Goal: Information Seeking & Learning: Learn about a topic

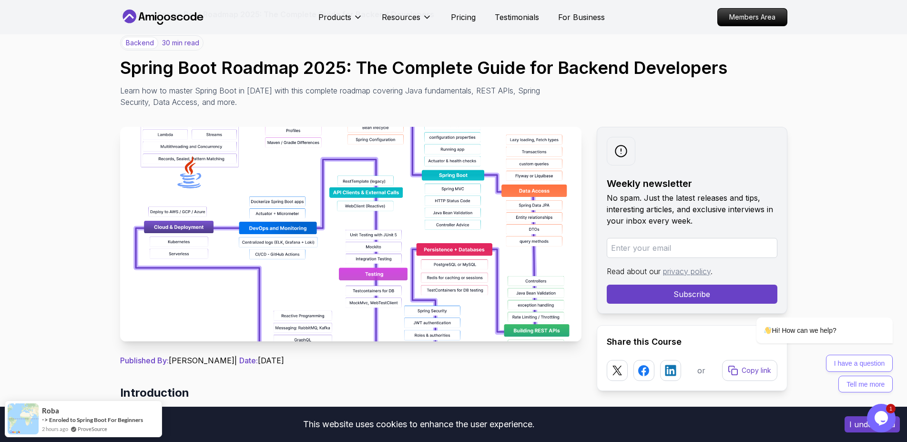
click at [169, 151] on img at bounding box center [350, 234] width 461 height 214
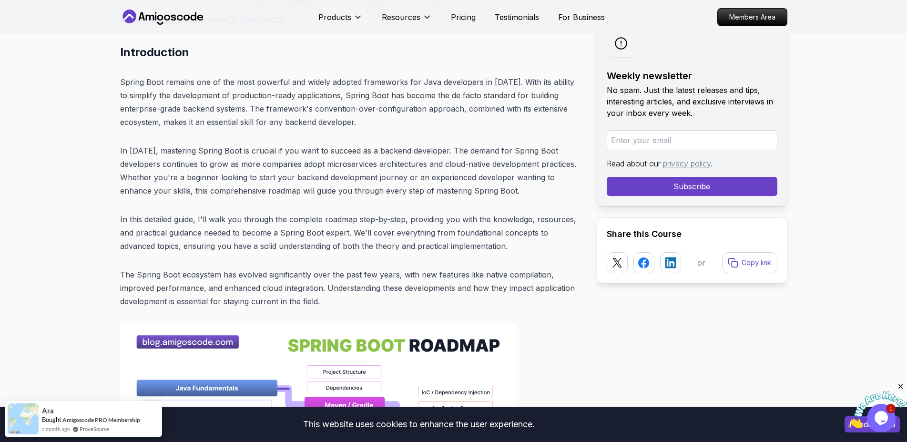
scroll to position [97, 0]
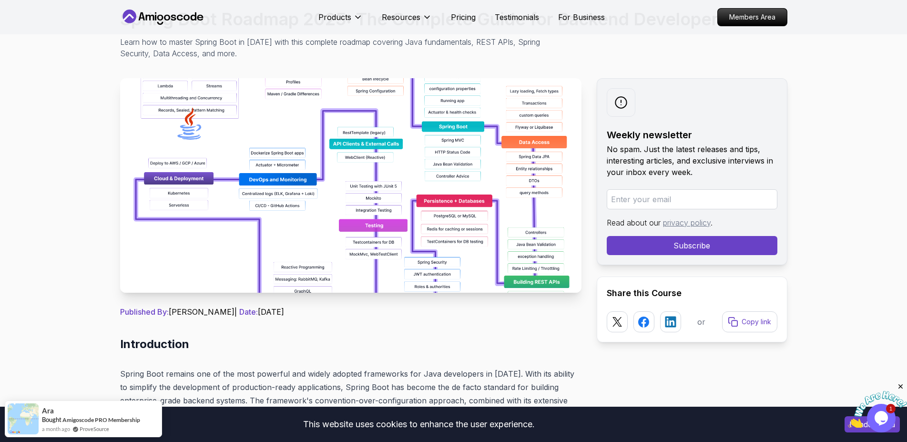
click at [151, 20] on icon at bounding box center [163, 17] width 86 height 15
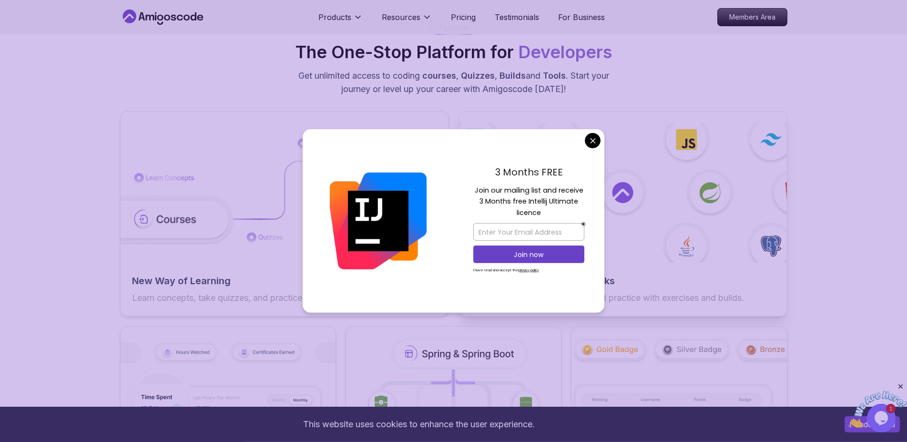
scroll to position [1458, 0]
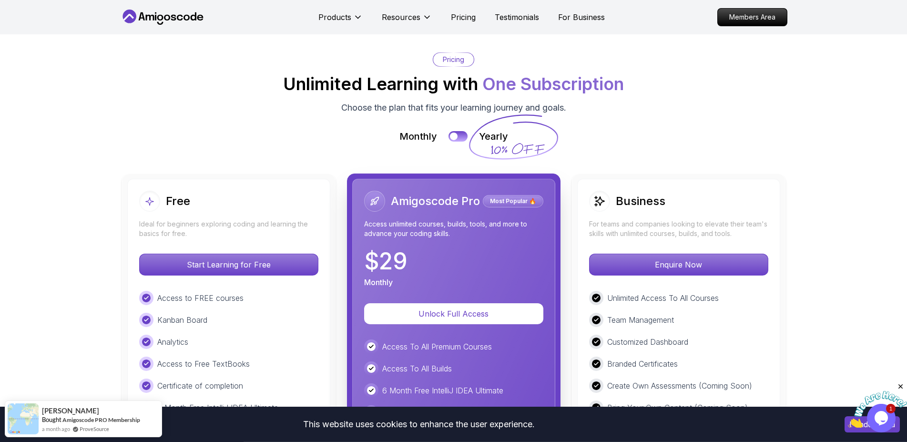
scroll to position [2041, 0]
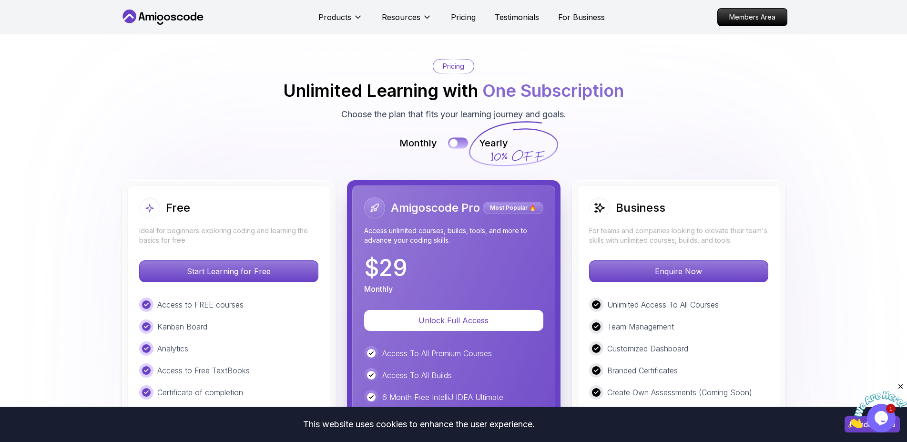
click at [454, 147] on div at bounding box center [453, 143] width 8 height 8
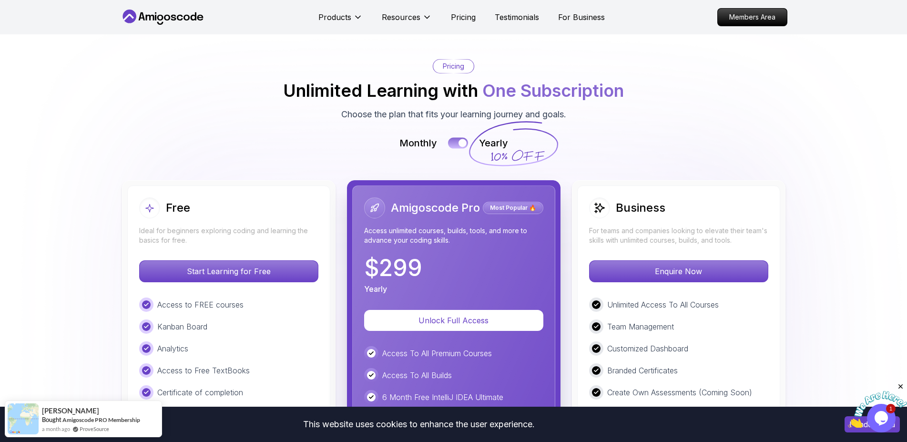
click at [454, 149] on button at bounding box center [458, 143] width 20 height 11
click at [454, 147] on div at bounding box center [453, 143] width 8 height 8
click at [454, 149] on button at bounding box center [458, 143] width 20 height 11
click at [454, 147] on div at bounding box center [453, 143] width 8 height 8
click at [454, 149] on button at bounding box center [458, 143] width 20 height 11
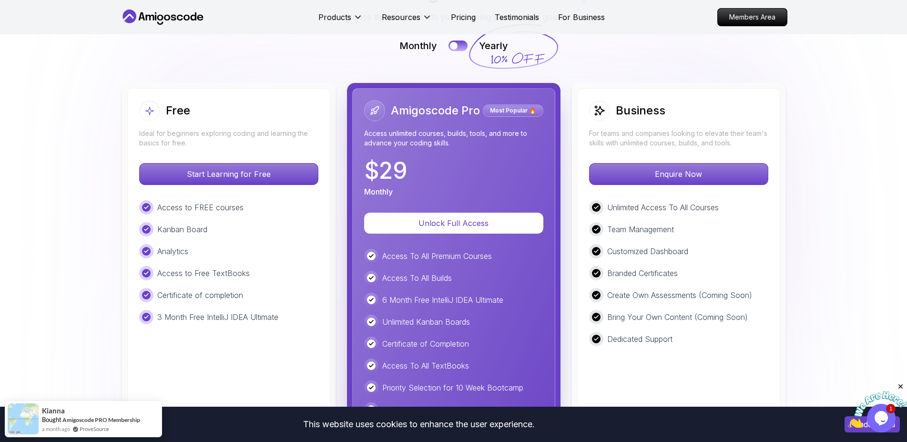
scroll to position [2187, 0]
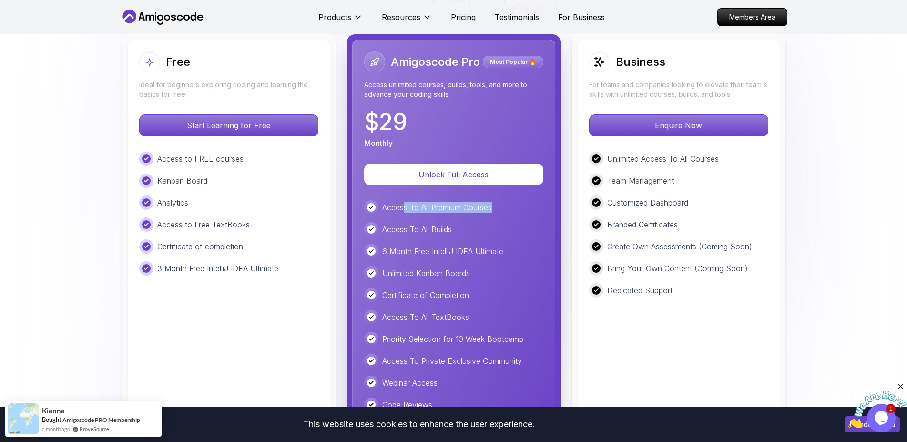
drag, startPoint x: 402, startPoint y: 213, endPoint x: 494, endPoint y: 222, distance: 91.9
click at [494, 214] on div "Access To All Premium Courses" at bounding box center [453, 207] width 179 height 14
drag, startPoint x: 373, startPoint y: 232, endPoint x: 467, endPoint y: 240, distance: 94.2
click at [467, 236] on div "Access To All Builds" at bounding box center [453, 229] width 179 height 14
click at [441, 246] on div "Access To All Premium Courses Access To All Builds 6 Month Free IntelliJ IDEA U…" at bounding box center [453, 338] width 179 height 277
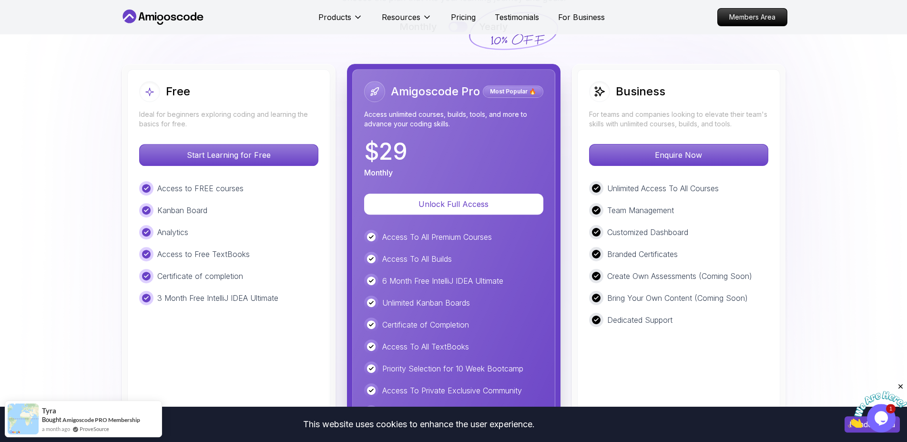
scroll to position [2139, 0]
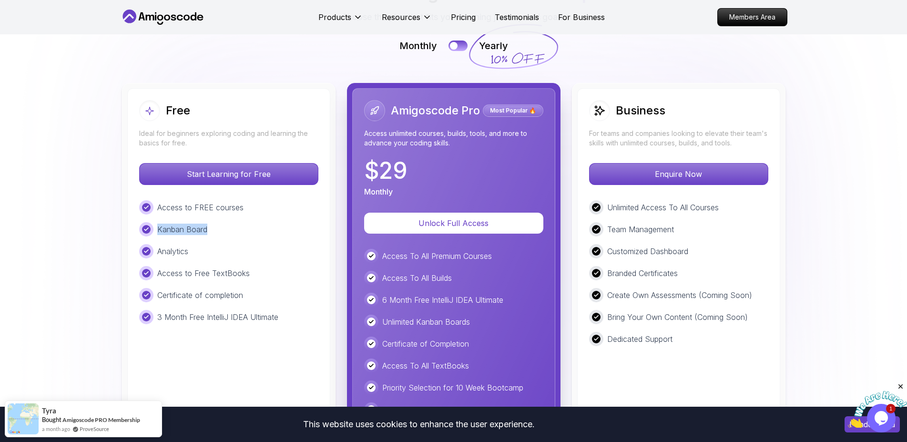
drag, startPoint x: 206, startPoint y: 218, endPoint x: 251, endPoint y: 233, distance: 47.2
click at [251, 233] on div "Access to FREE courses Kanban Board Analytics Access to Free TextBooks Certific…" at bounding box center [228, 262] width 179 height 124
click at [239, 245] on div "Access to FREE courses Kanban Board Analytics Access to Free TextBooks Certific…" at bounding box center [228, 262] width 179 height 124
drag, startPoint x: 171, startPoint y: 254, endPoint x: 260, endPoint y: 315, distance: 107.7
click at [260, 315] on div "Access to FREE courses Kanban Board Analytics Access to Free TextBooks Certific…" at bounding box center [228, 262] width 179 height 124
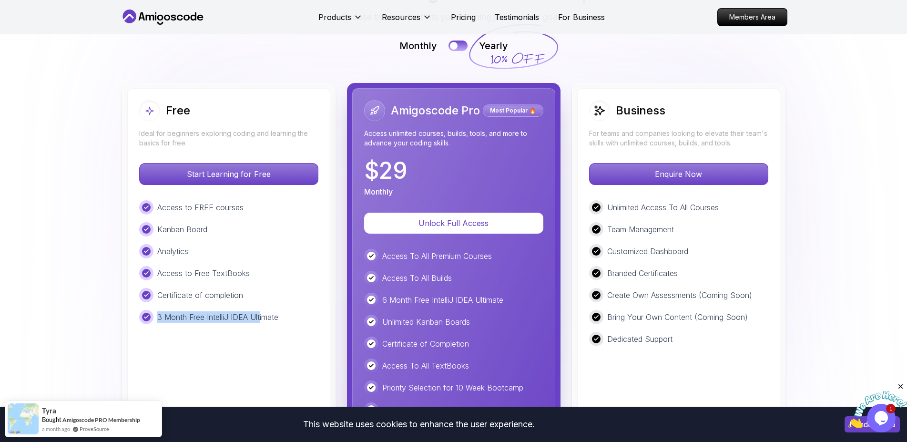
click at [257, 320] on p "3 Month Free IntelliJ IDEA Ultimate" at bounding box center [217, 316] width 121 height 11
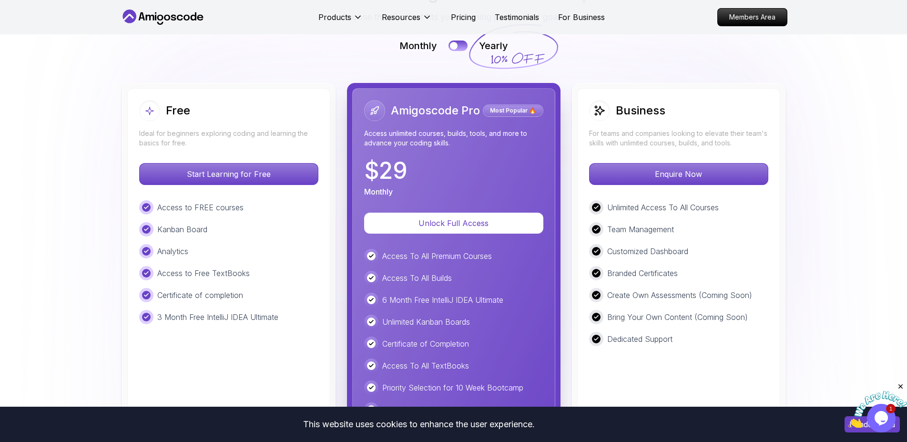
click at [270, 323] on p "3 Month Free IntelliJ IDEA Ultimate" at bounding box center [217, 316] width 121 height 11
click at [241, 182] on p "Start Learning for Free" at bounding box center [228, 174] width 169 height 20
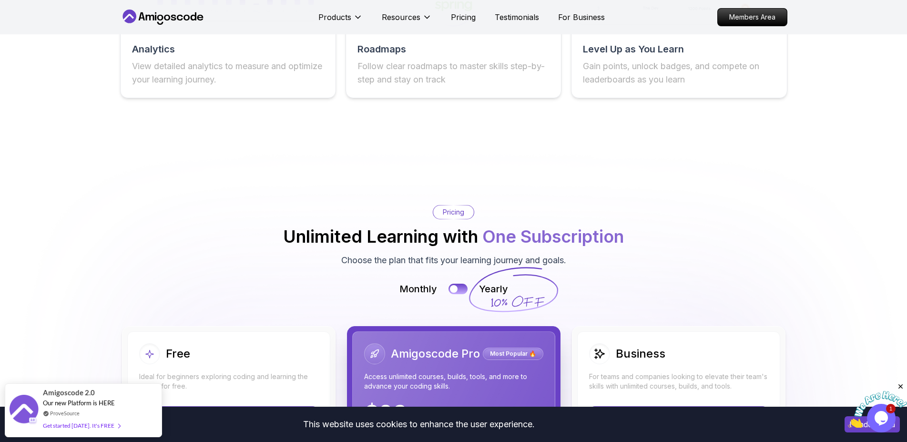
scroll to position [1750, 0]
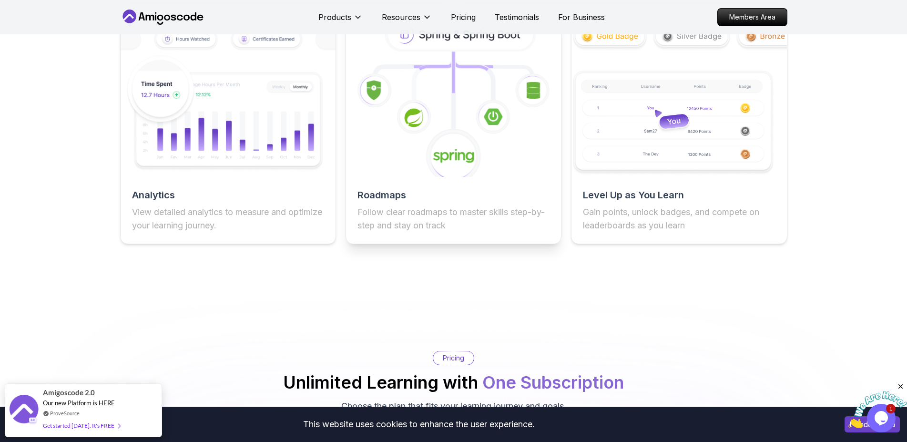
click at [453, 213] on div "Roadmaps Follow clear roadmaps to master skills step-by-step and stay on track" at bounding box center [453, 210] width 215 height 44
click at [464, 67] on icon at bounding box center [480, 58] width 55 height 15
click at [464, 49] on icon at bounding box center [461, 34] width 146 height 31
click at [464, 43] on icon at bounding box center [461, 34] width 146 height 31
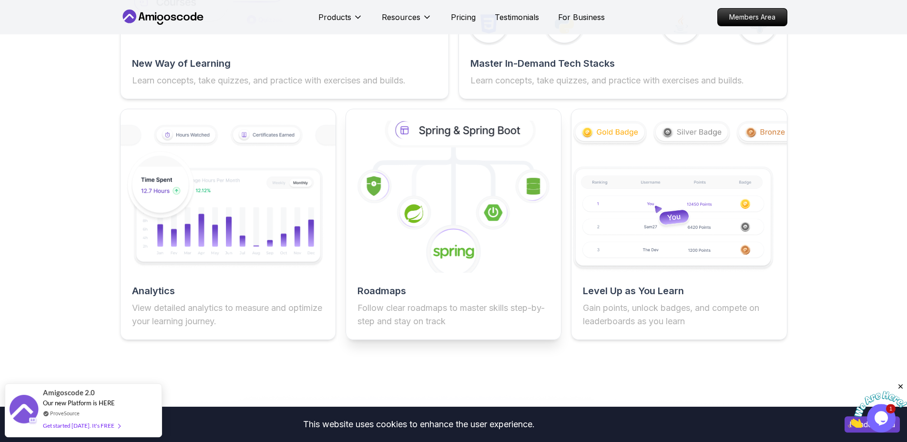
scroll to position [1653, 0]
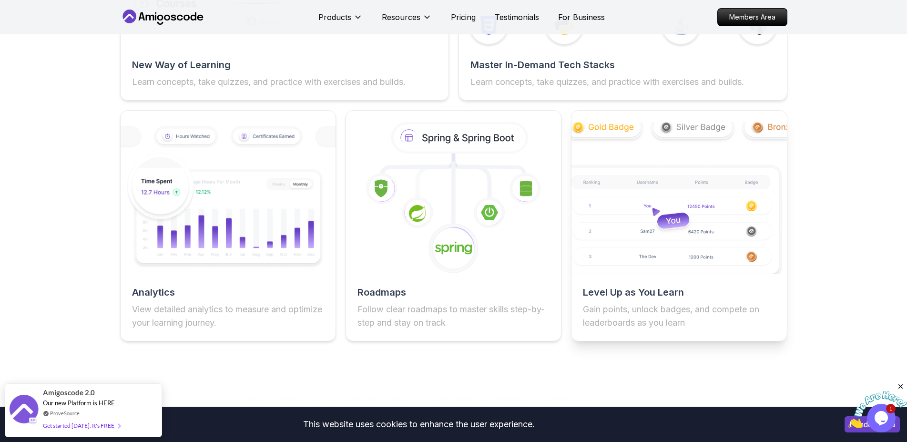
drag, startPoint x: 446, startPoint y: 160, endPoint x: 683, endPoint y: 138, distance: 238.8
click at [447, 160] on icon at bounding box center [417, 164] width 71 height 22
click at [698, 137] on img at bounding box center [679, 197] width 236 height 167
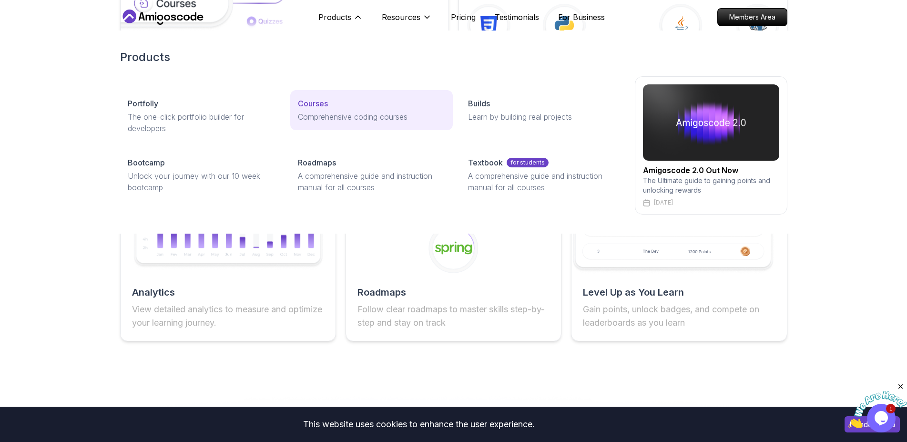
click at [351, 122] on link "Courses Comprehensive coding courses" at bounding box center [371, 110] width 162 height 40
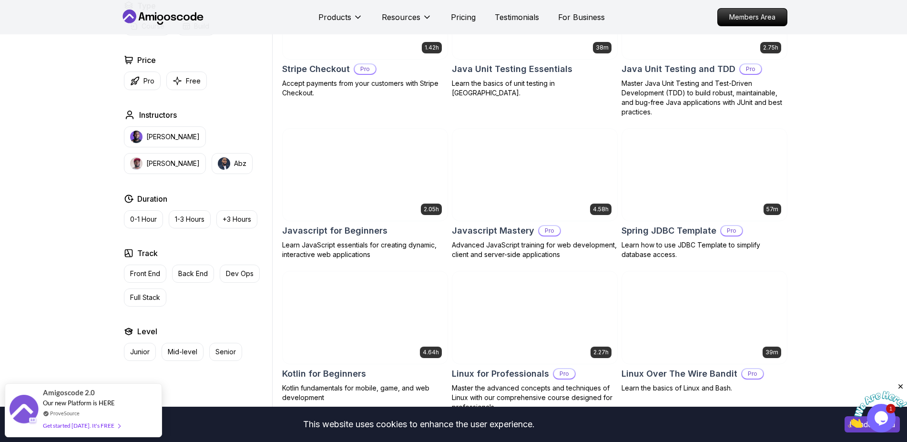
scroll to position [1555, 0]
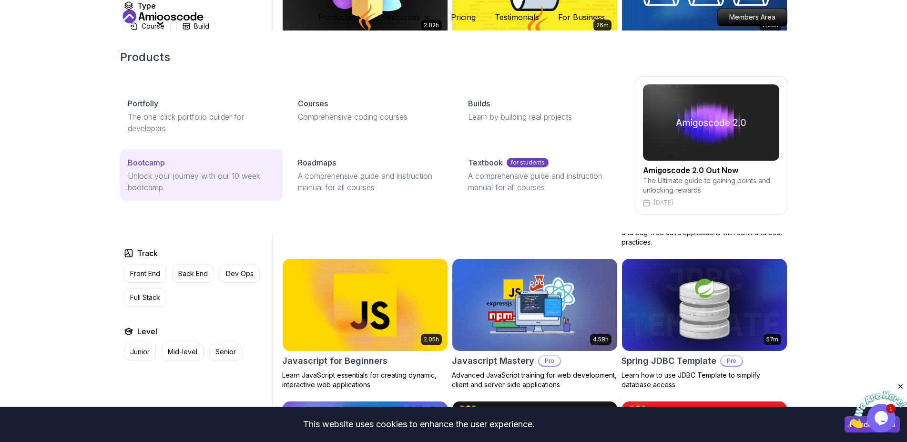
click at [189, 157] on div "Bootcamp" at bounding box center [201, 162] width 147 height 11
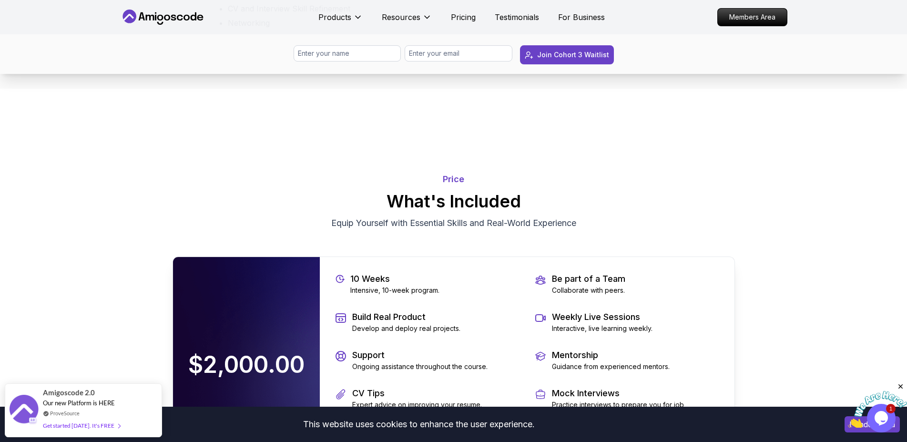
scroll to position [1847, 0]
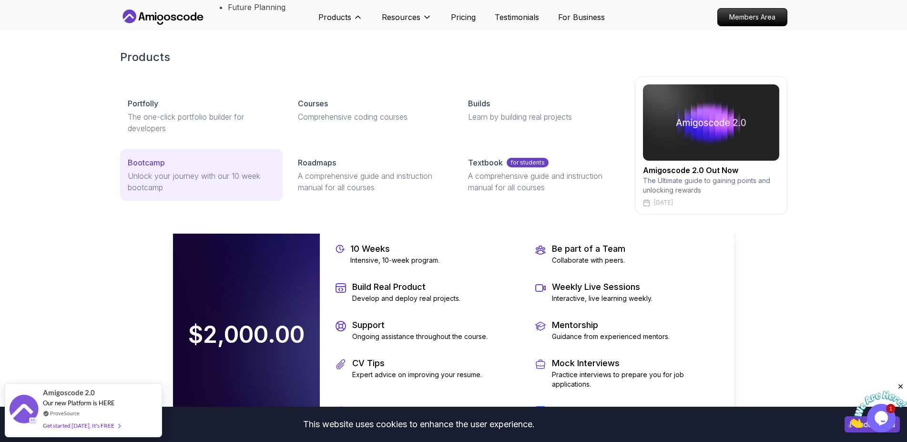
click at [203, 171] on p "Unlock your journey with our 10 week bootcamp" at bounding box center [201, 181] width 147 height 23
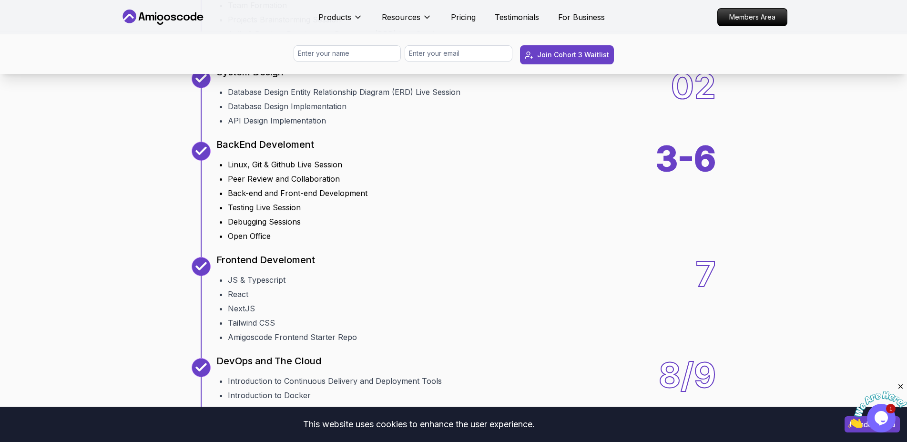
scroll to position [1215, 0]
